Goal: Task Accomplishment & Management: Complete application form

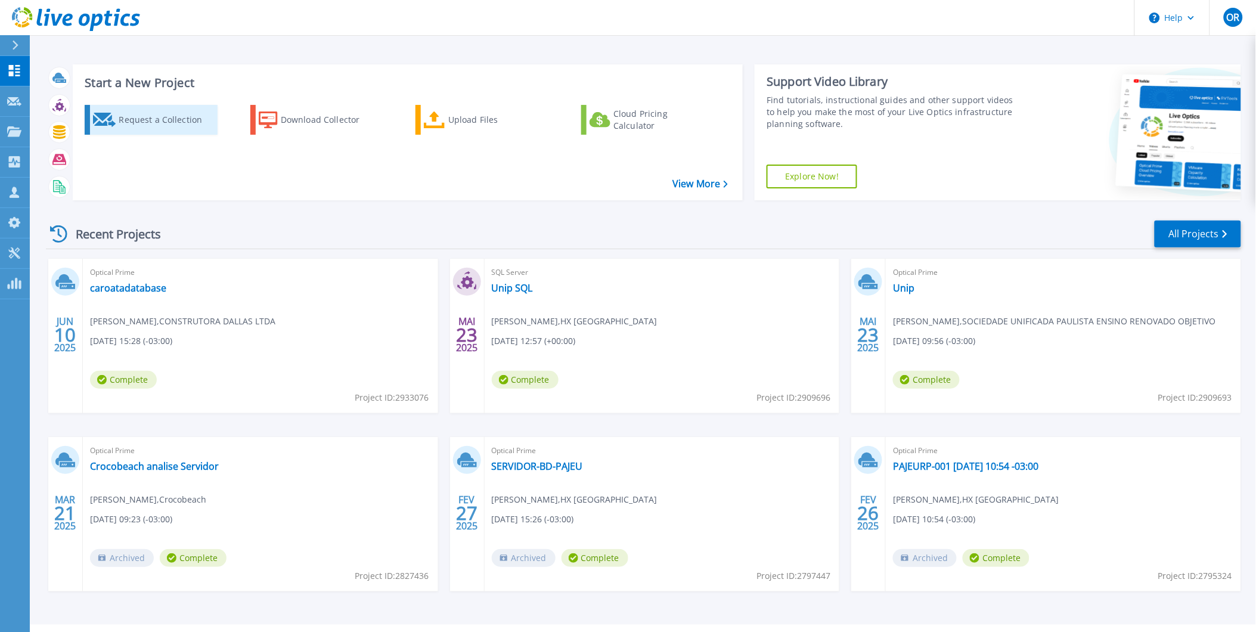
click at [182, 123] on div "Request a Collection" at bounding box center [166, 120] width 95 height 24
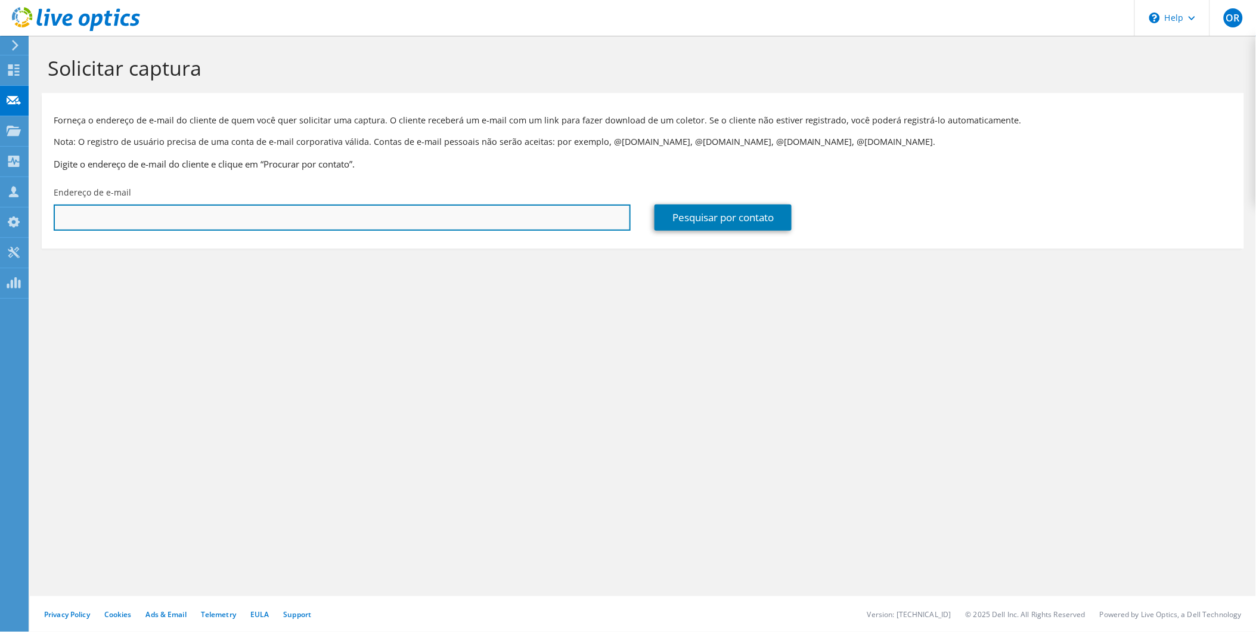
click at [391, 215] on input "text" at bounding box center [342, 217] width 577 height 26
type input "[PERSON_NAME][EMAIL_ADDRESS][DOMAIN_NAME]"
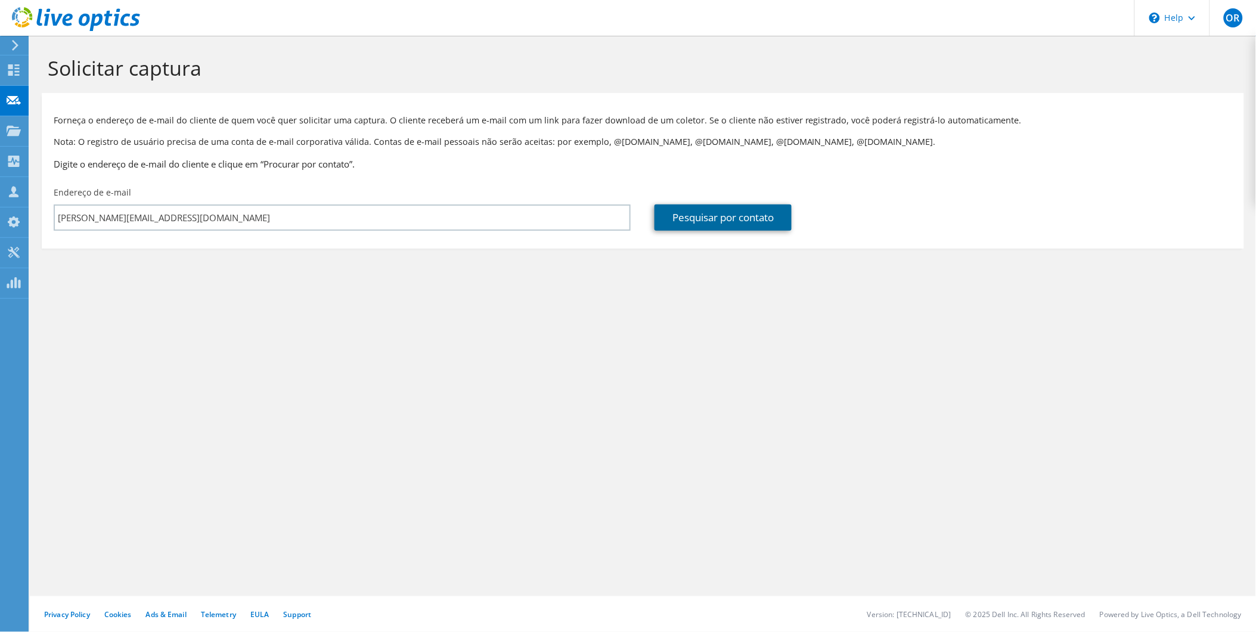
click at [700, 223] on link "Pesquisar por contato" at bounding box center [722, 217] width 137 height 26
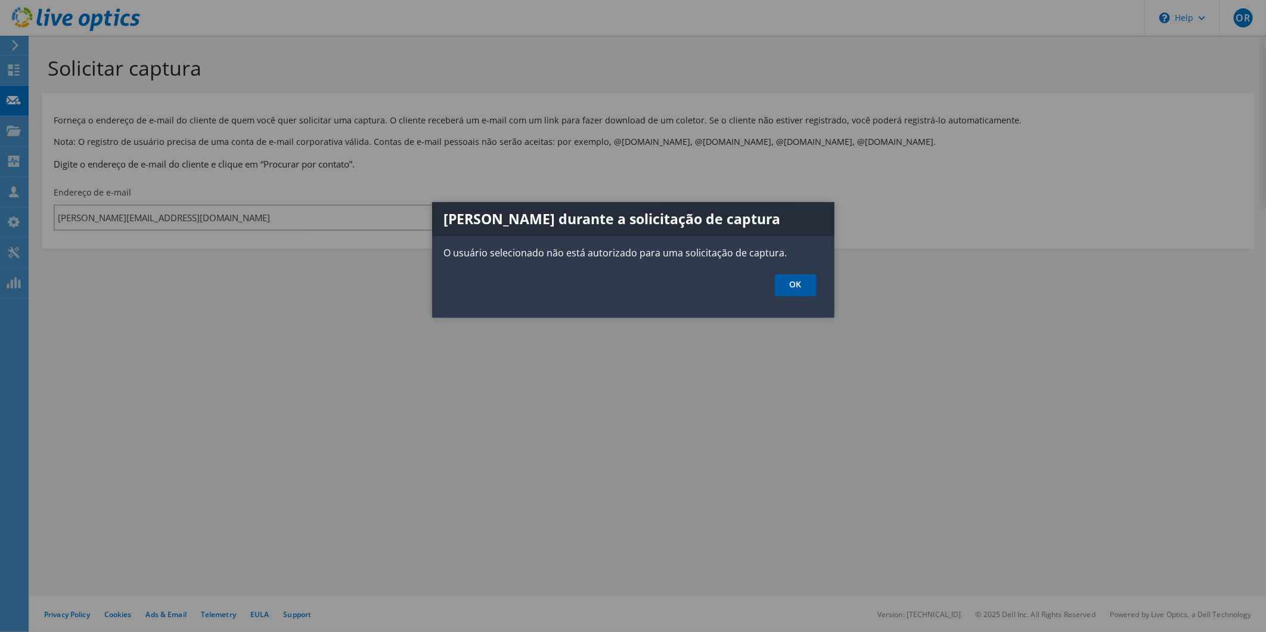
click at [794, 282] on link "OK" at bounding box center [796, 285] width 42 height 22
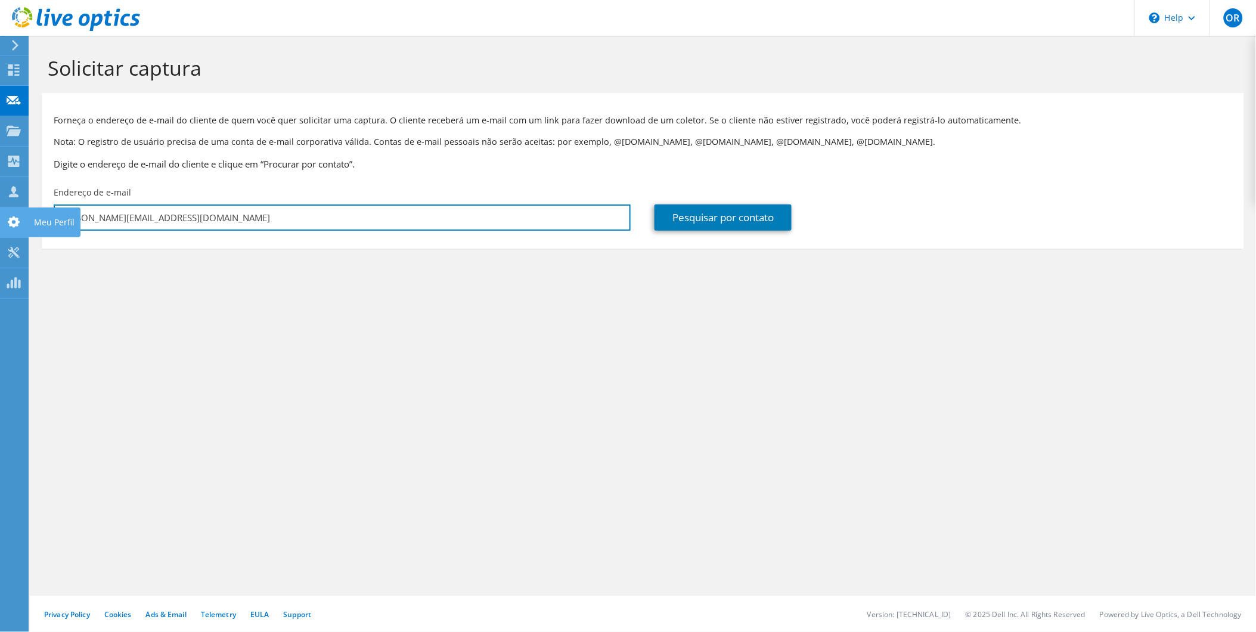
drag, startPoint x: 273, startPoint y: 219, endPoint x: 0, endPoint y: 233, distance: 273.3
click at [0, 233] on html "OR Membro da equipe Olavo Raksa olavo@HXbrasil.com.br HX Brasil My Profile Log …" at bounding box center [628, 316] width 1256 height 632
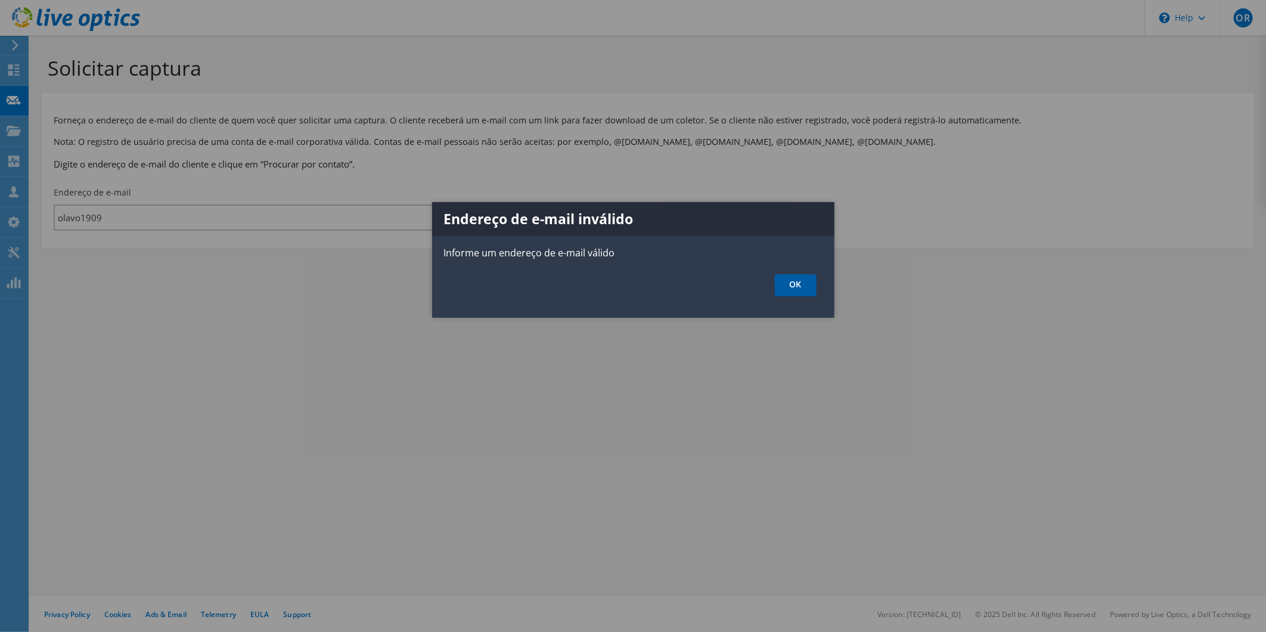
click at [808, 285] on link "OK" at bounding box center [796, 285] width 42 height 22
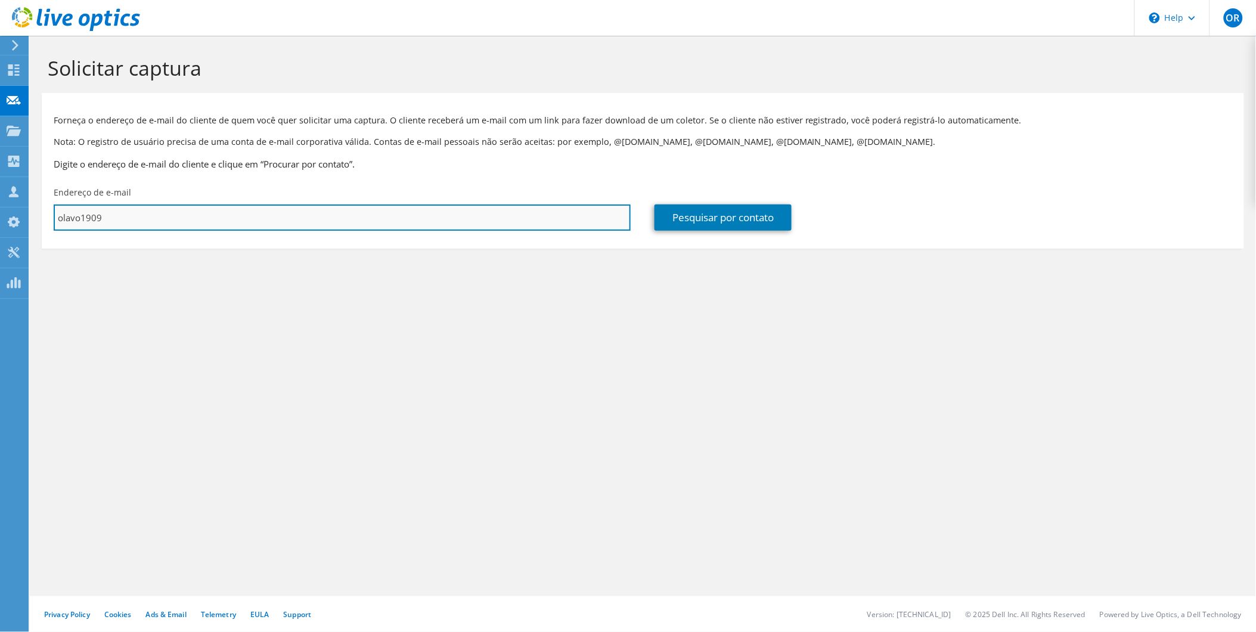
click at [329, 216] on input "olavo1909" at bounding box center [342, 217] width 577 height 26
type input "olavo1909@gmail.com"
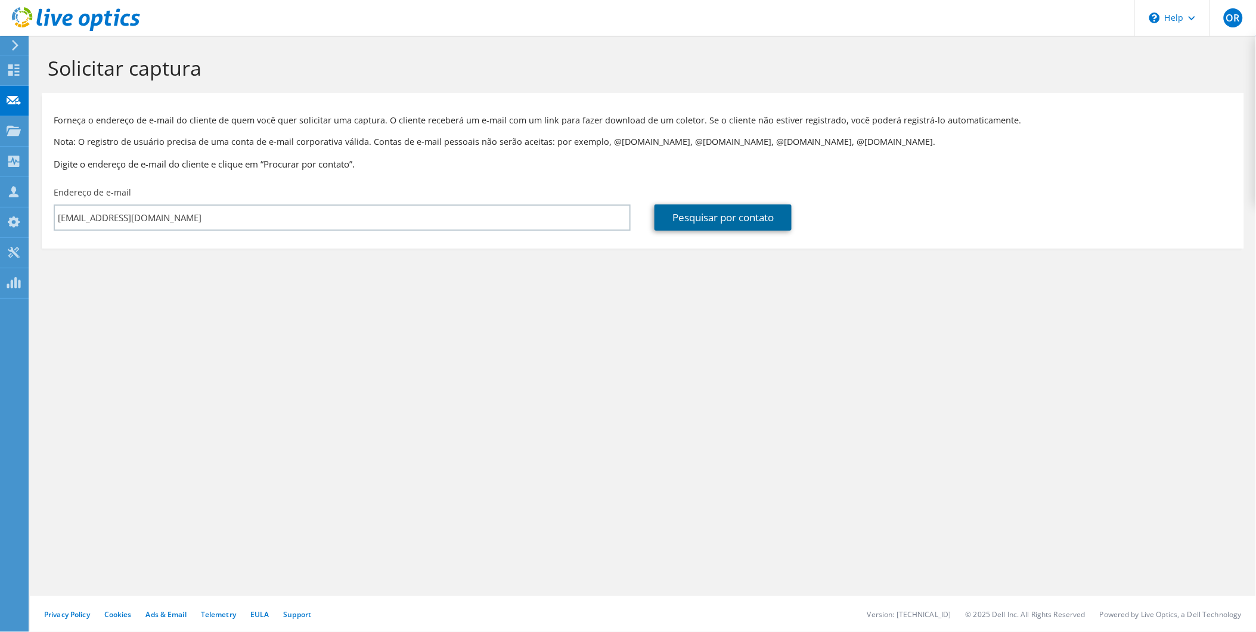
click at [769, 225] on link "Pesquisar por contato" at bounding box center [722, 217] width 137 height 26
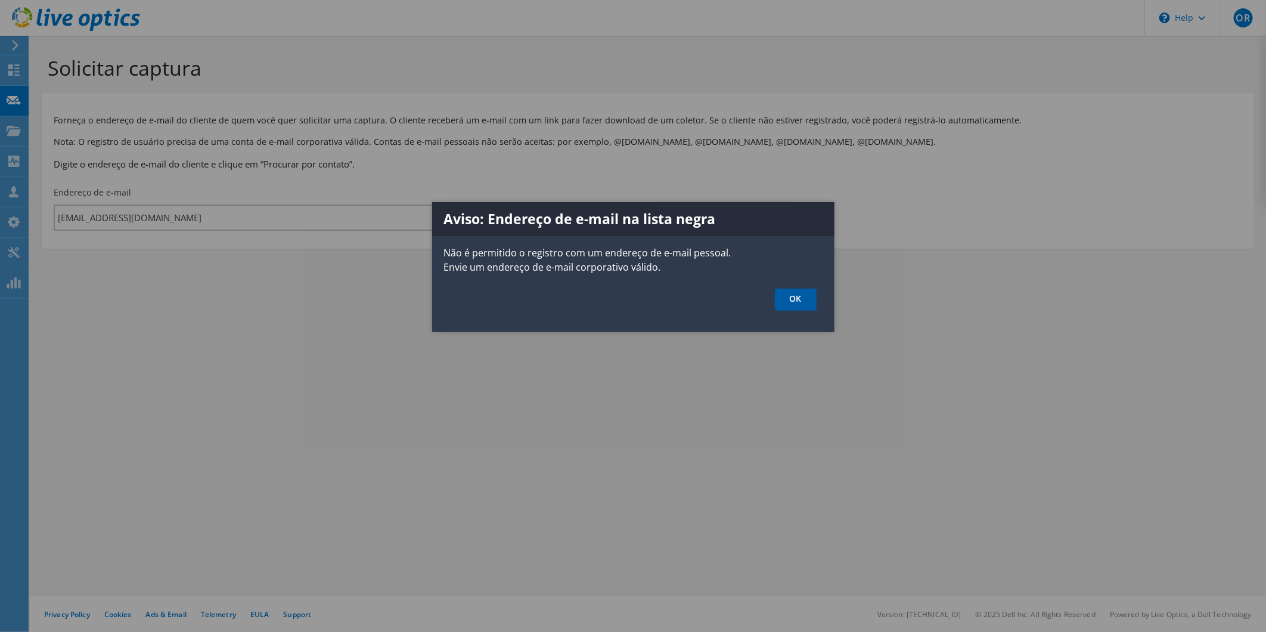
click at [793, 301] on link "OK" at bounding box center [796, 299] width 42 height 22
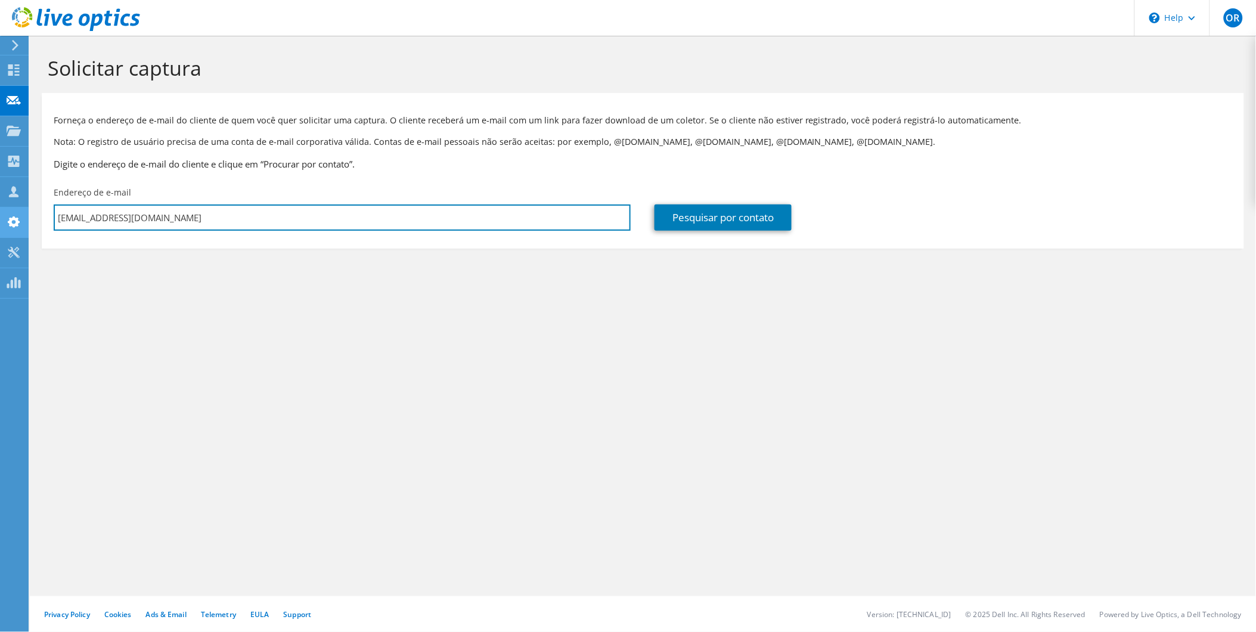
drag, startPoint x: 196, startPoint y: 222, endPoint x: 0, endPoint y: 222, distance: 195.5
click at [0, 222] on html "OR Membro da equipe Olavo Raksa olavo@HXbrasil.com.br HX Brasil My Profile Log …" at bounding box center [628, 316] width 1256 height 632
